Goal: Information Seeking & Learning: Learn about a topic

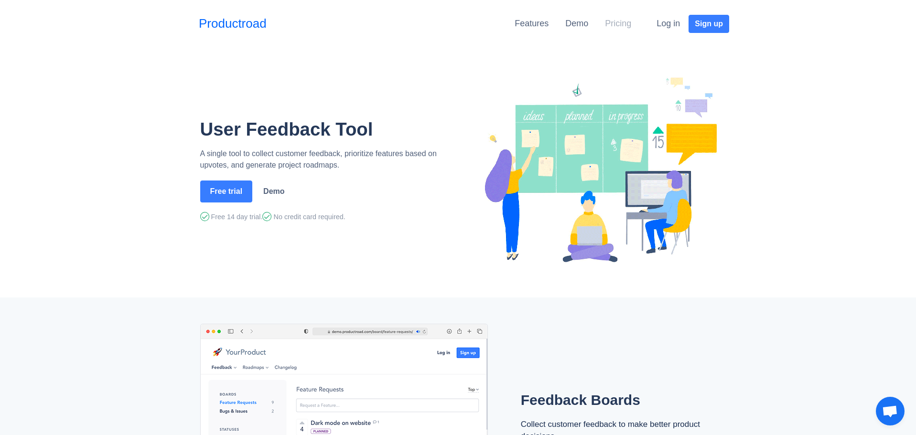
click at [617, 22] on link "Pricing" at bounding box center [618, 24] width 26 height 10
